Goal: Task Accomplishment & Management: Manage account settings

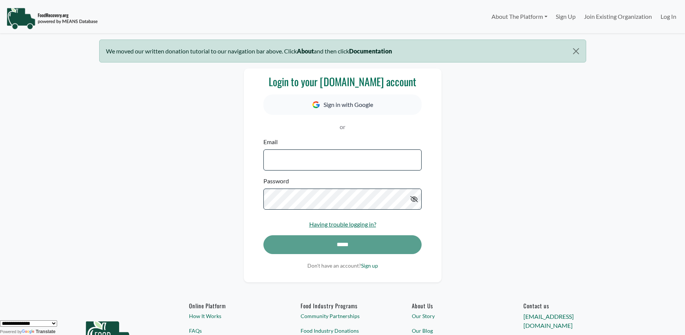
type input "**********"
click at [325, 246] on div "*****" at bounding box center [342, 248] width 158 height 26
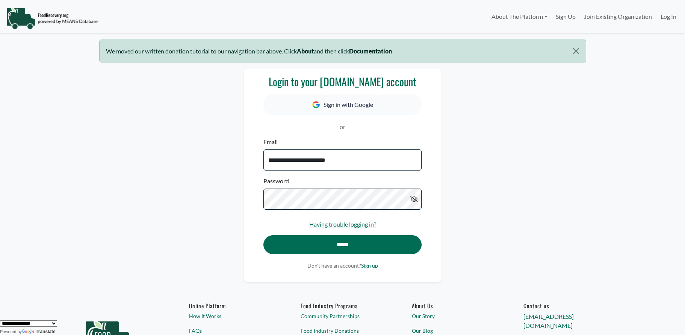
click at [414, 200] on icon at bounding box center [414, 199] width 8 height 6
click at [314, 246] on input "*****" at bounding box center [342, 244] width 158 height 19
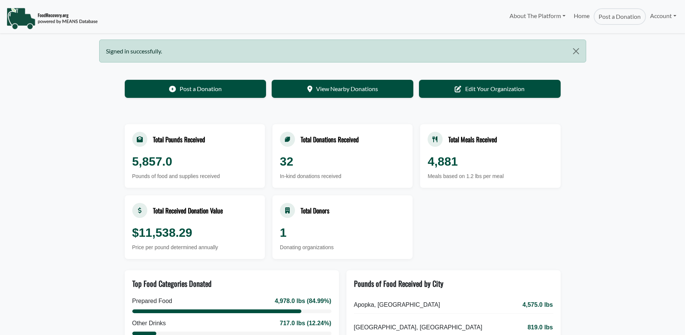
select select "Language Translate Widget"
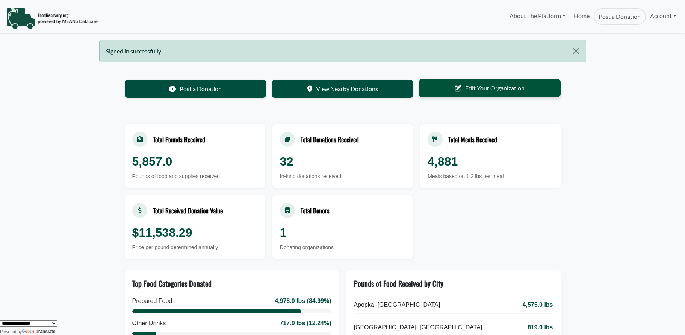
click at [488, 91] on link "Edit Your Organization" at bounding box center [490, 88] width 142 height 18
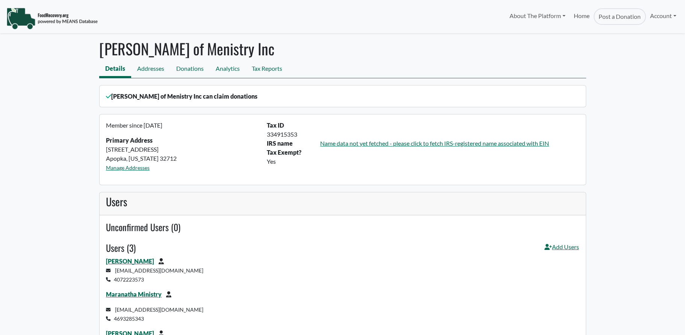
select select "Language Translate Widget"
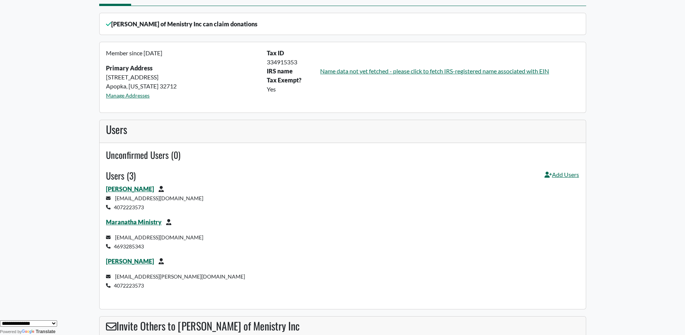
scroll to position [75, 0]
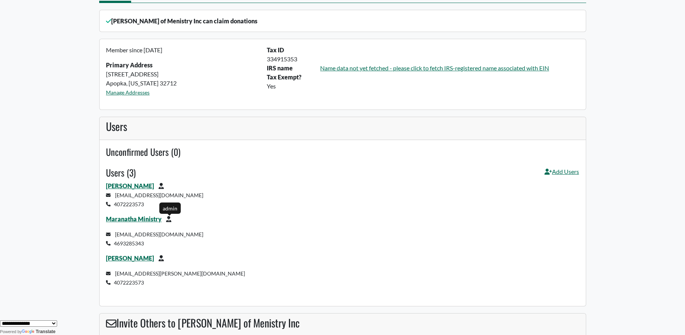
click at [167, 220] on icon at bounding box center [170, 219] width 9 height 6
click at [132, 221] on link "Maranatha Ministry" at bounding box center [134, 218] width 56 height 7
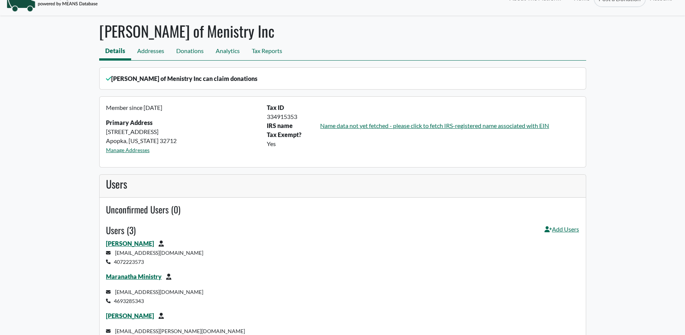
scroll to position [0, 0]
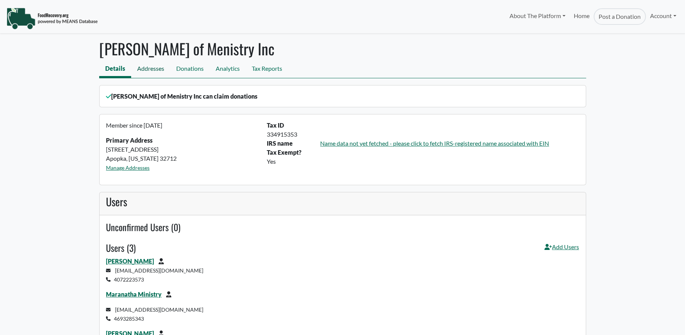
click at [154, 64] on link "Addresses" at bounding box center [150, 69] width 39 height 17
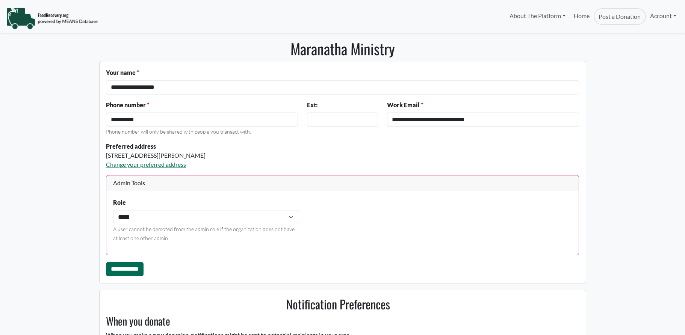
select select "Language Translate Widget"
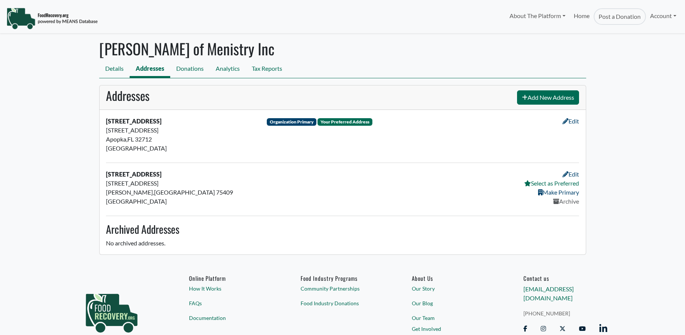
select select "Language Translate Widget"
click at [563, 201] on link "Archive" at bounding box center [566, 200] width 26 height 7
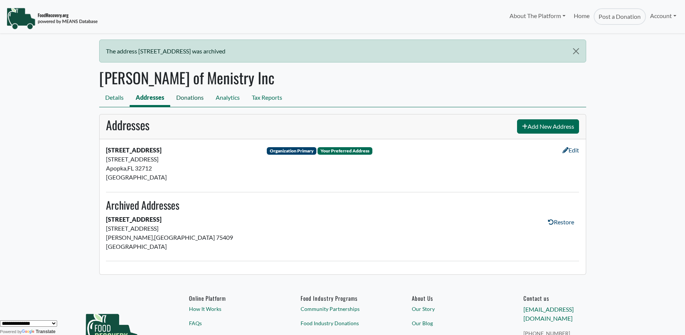
click at [185, 96] on link "Donations" at bounding box center [189, 98] width 39 height 17
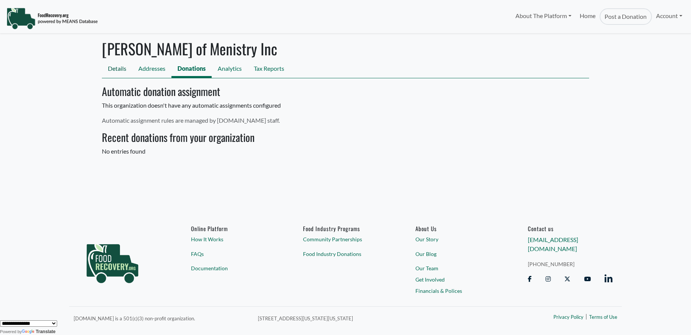
click at [120, 68] on link "Details" at bounding box center [117, 69] width 30 height 17
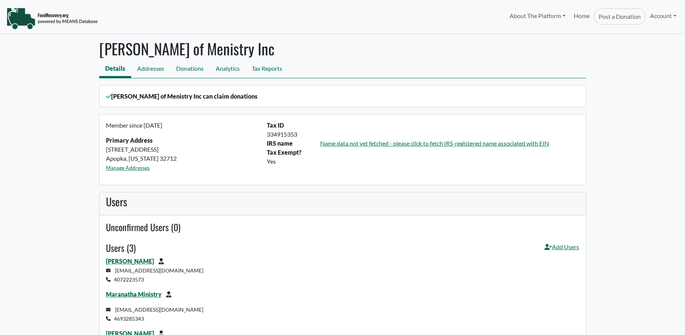
select select "Language Translate Widget"
click at [226, 69] on link "Analytics" at bounding box center [228, 69] width 36 height 17
